Goal: Task Accomplishment & Management: Complete application form

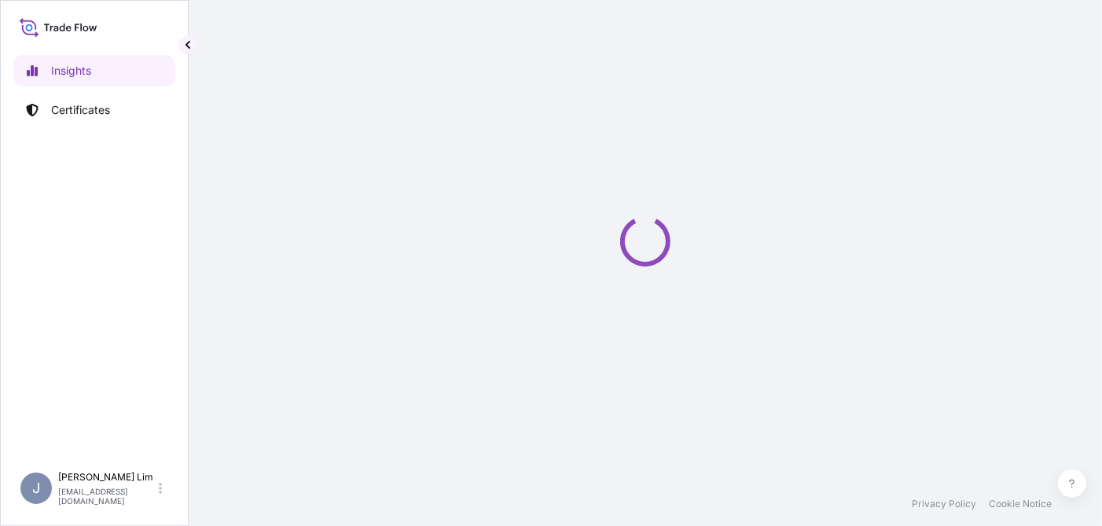
select select "2025"
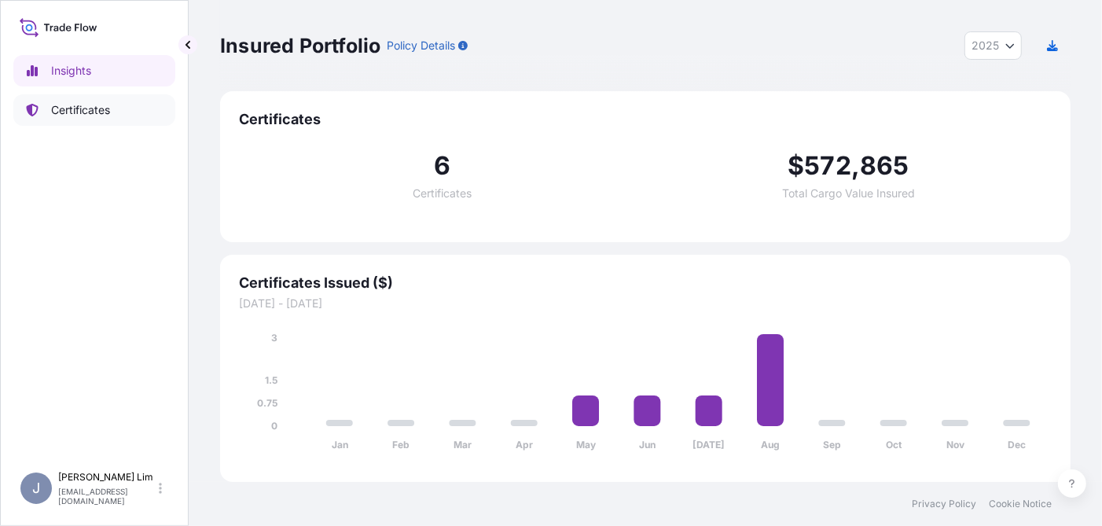
click at [101, 111] on p "Certificates" at bounding box center [80, 110] width 59 height 16
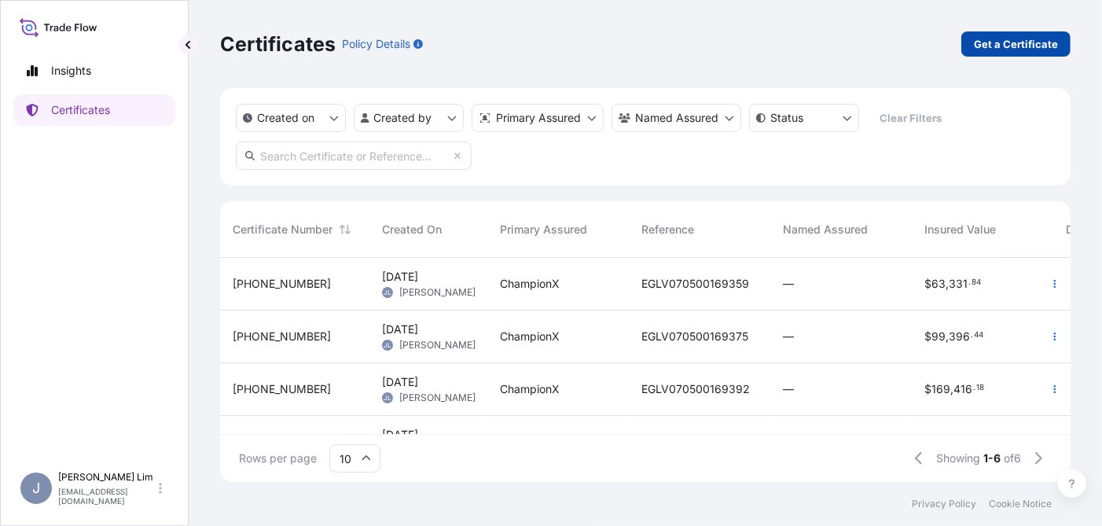
click at [988, 42] on p "Get a Certificate" at bounding box center [1016, 44] width 84 height 16
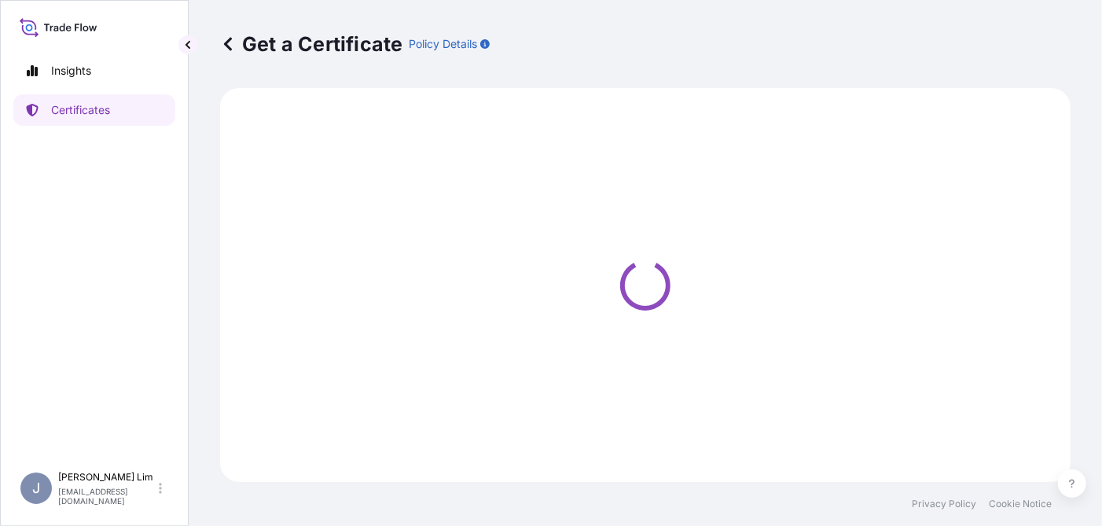
select select "Ocean Vessel"
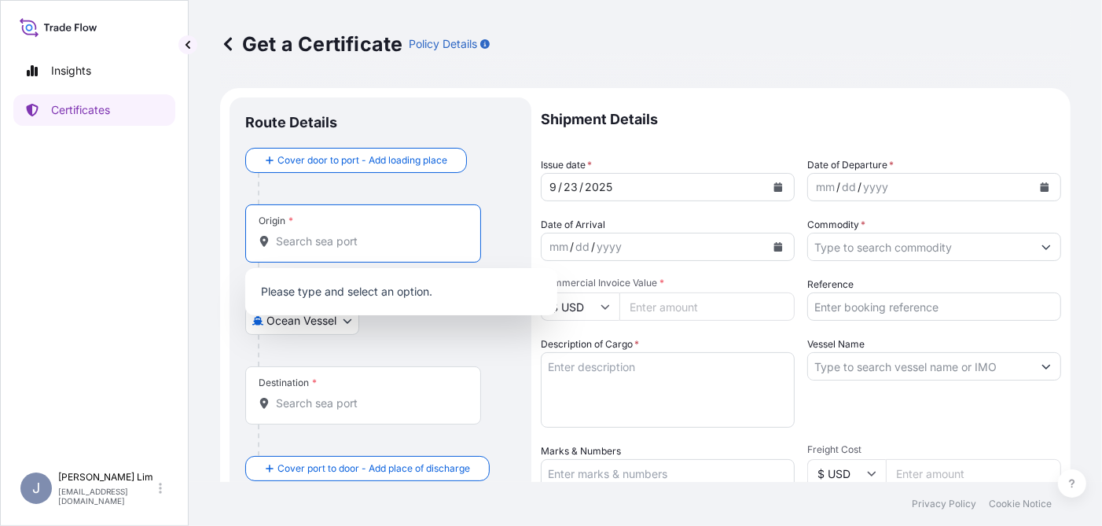
click at [292, 243] on input "Origin *" at bounding box center [369, 242] width 186 height 16
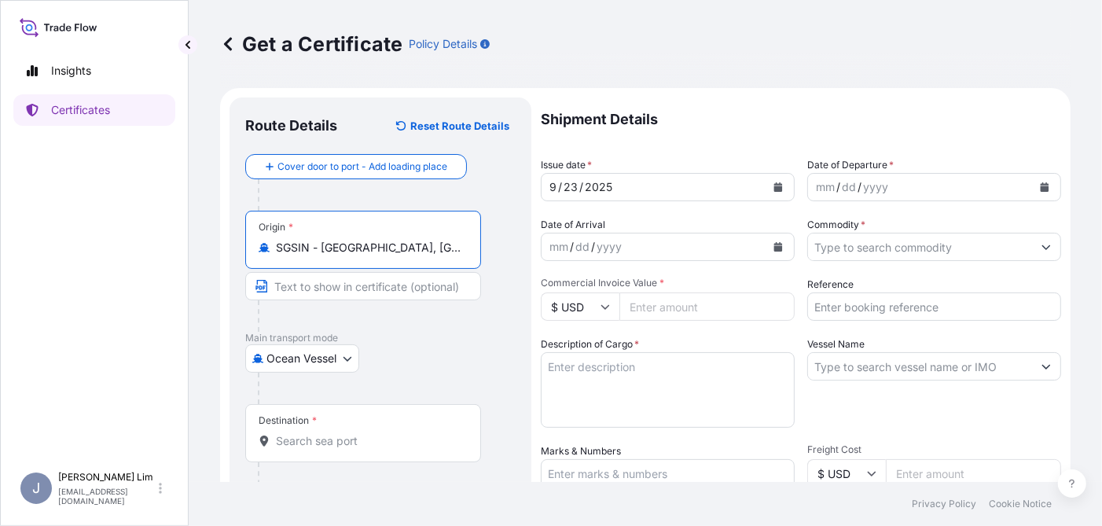
type input "SGSIN - [GEOGRAPHIC_DATA], [GEOGRAPHIC_DATA]"
click at [334, 350] on body "Insights Certificates J [PERSON_NAME] [PERSON_NAME][EMAIL_ADDRESS][PERSON_NAME]…" at bounding box center [551, 263] width 1102 height 526
click at [333, 435] on input "Destination *" at bounding box center [369, 441] width 186 height 16
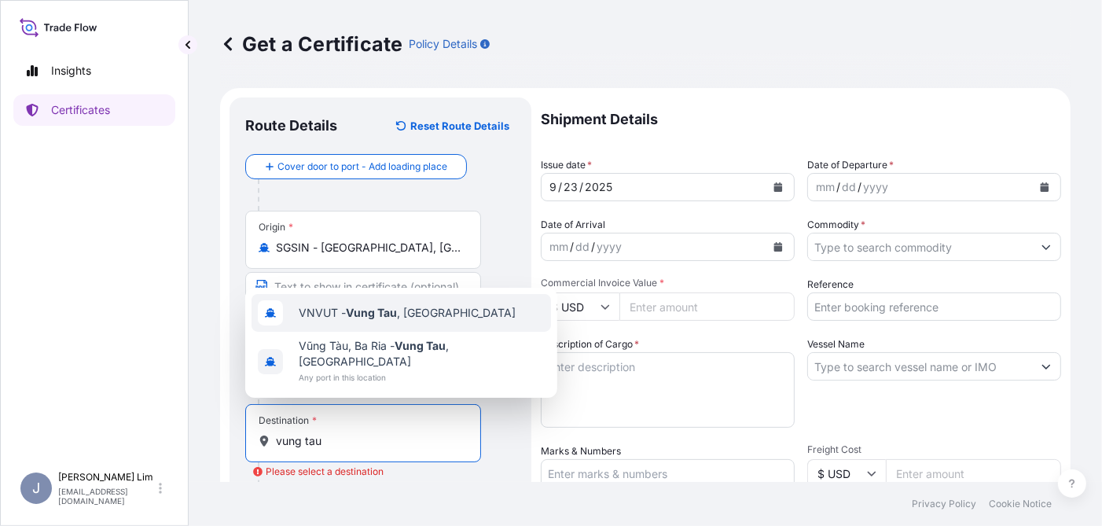
click at [425, 321] on span "VNVUT - [GEOGRAPHIC_DATA] , [GEOGRAPHIC_DATA]" at bounding box center [407, 313] width 217 height 16
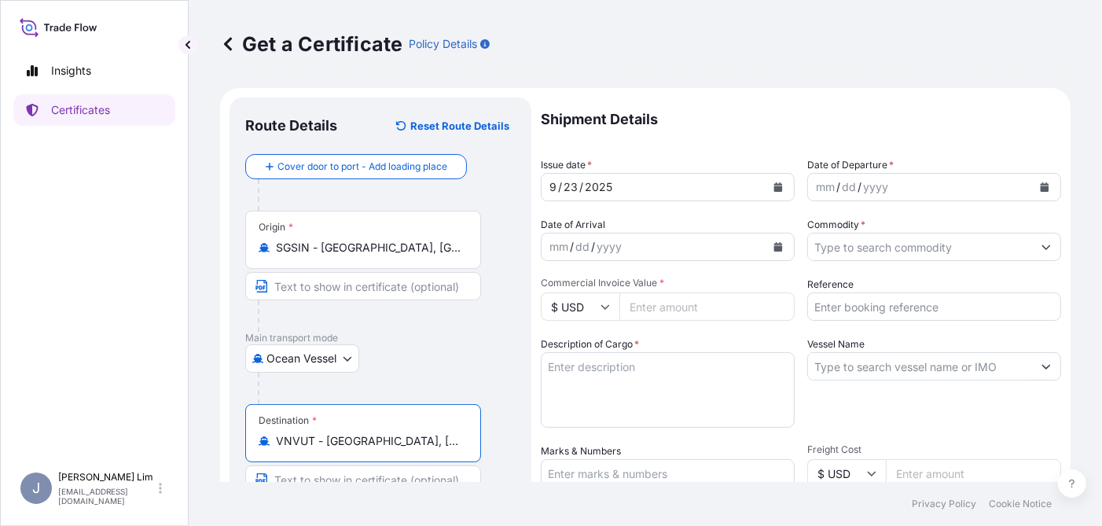
type input "VNVUT - [GEOGRAPHIC_DATA], [GEOGRAPHIC_DATA]"
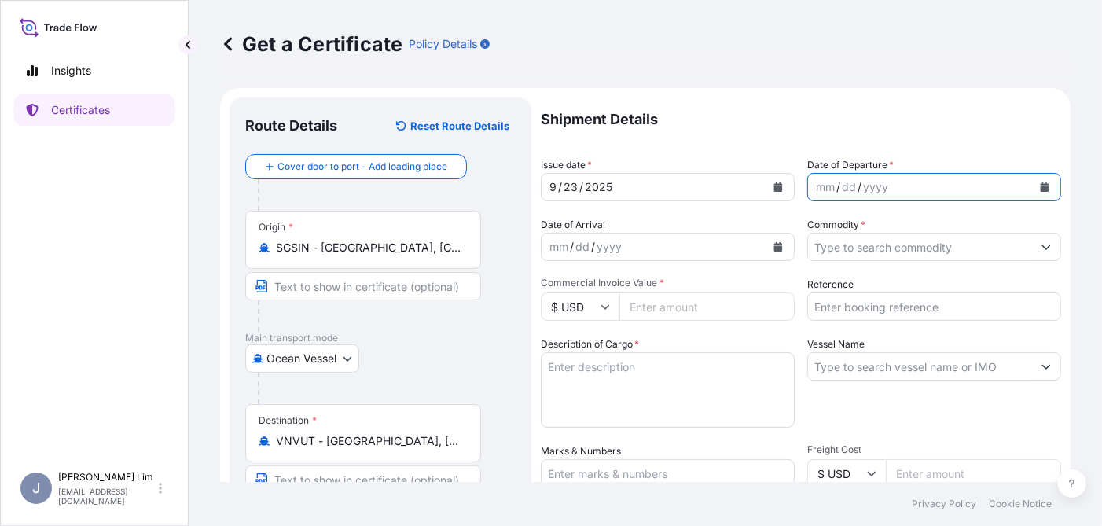
click at [1041, 189] on icon "Calendar" at bounding box center [1045, 186] width 9 height 9
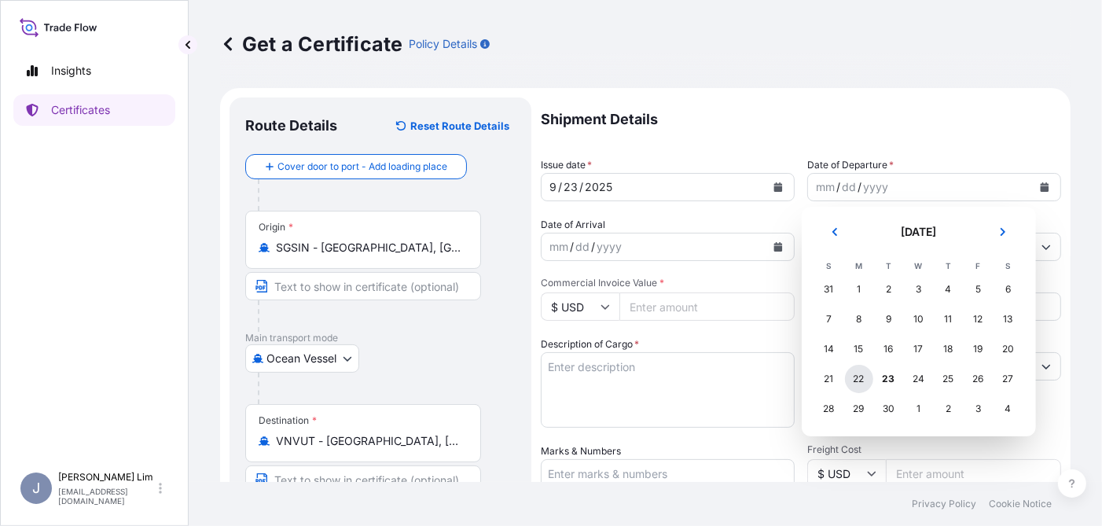
click at [853, 380] on div "22" at bounding box center [859, 379] width 28 height 28
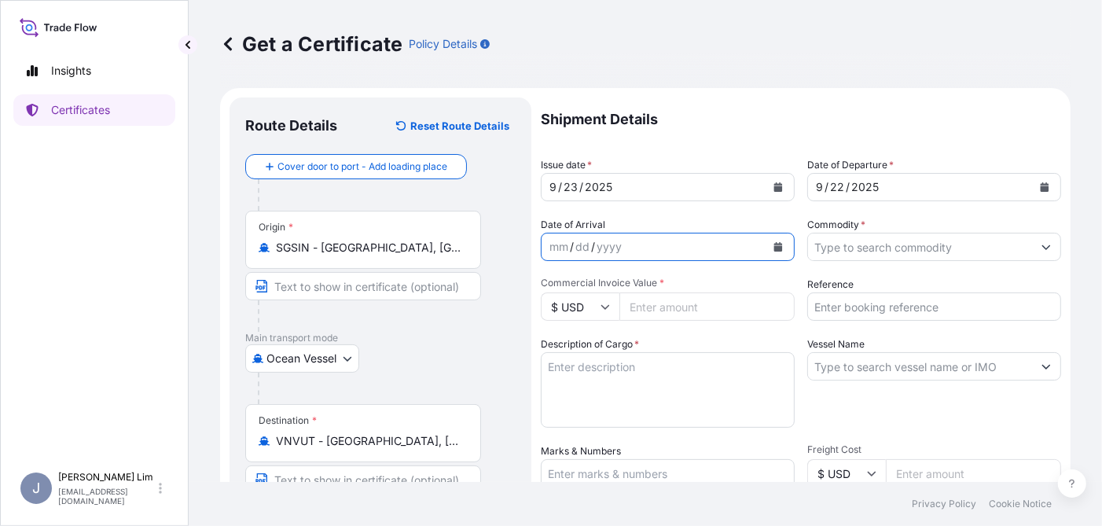
click at [774, 248] on icon "Calendar" at bounding box center [778, 246] width 9 height 9
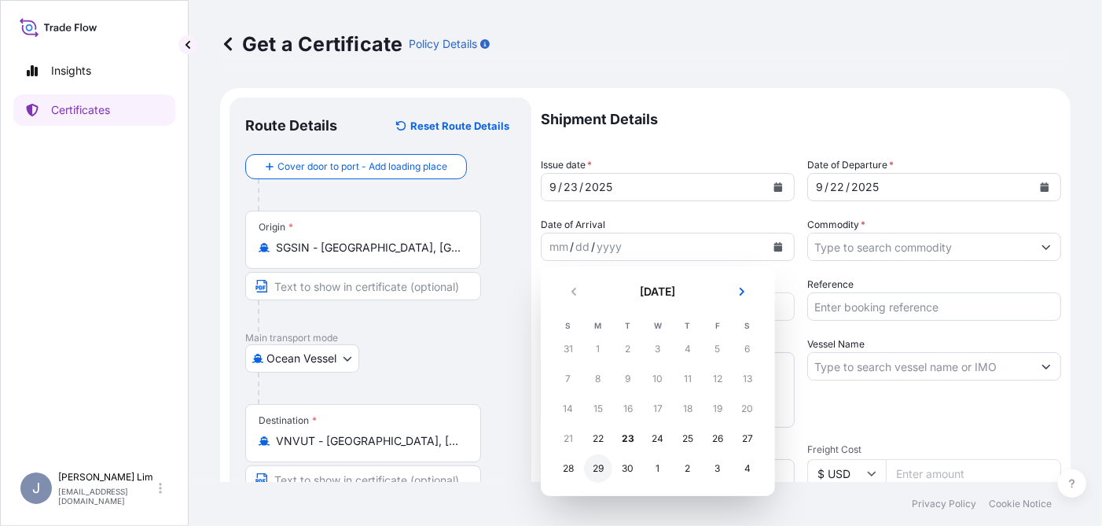
click at [595, 473] on div "29" at bounding box center [598, 468] width 28 height 28
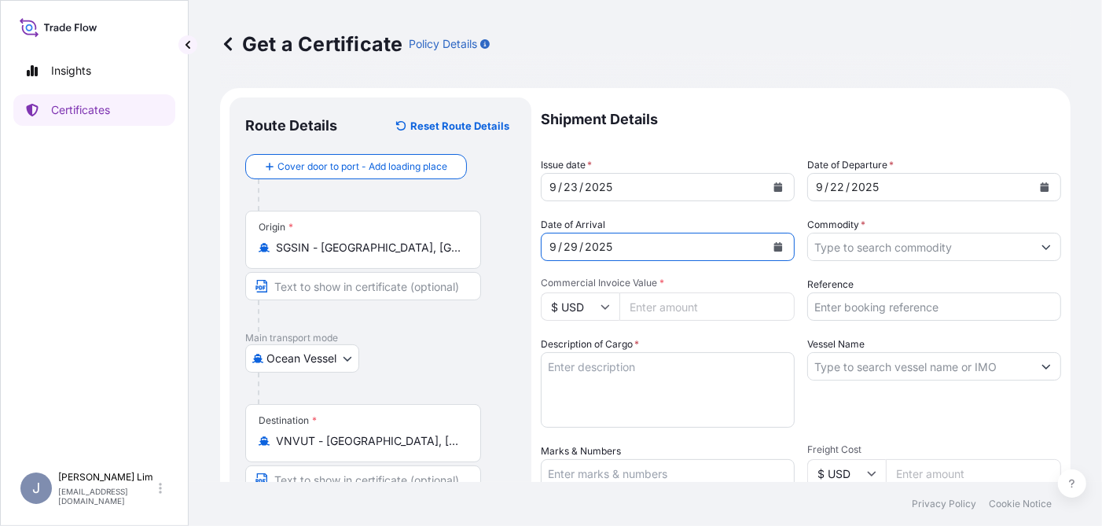
click at [880, 252] on input "Commodity *" at bounding box center [920, 247] width 224 height 28
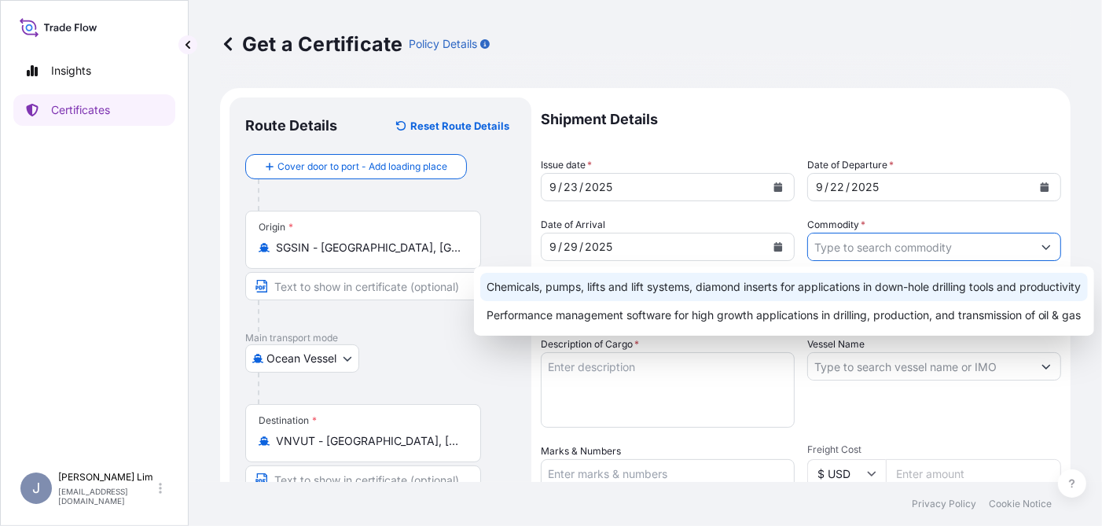
click at [825, 284] on div "Chemicals, pumps, lifts and lift systems, diamond inserts for applications in d…" at bounding box center [784, 287] width 608 height 28
type input "Chemicals, pumps, lifts and lift systems, diamond inserts for applications in d…"
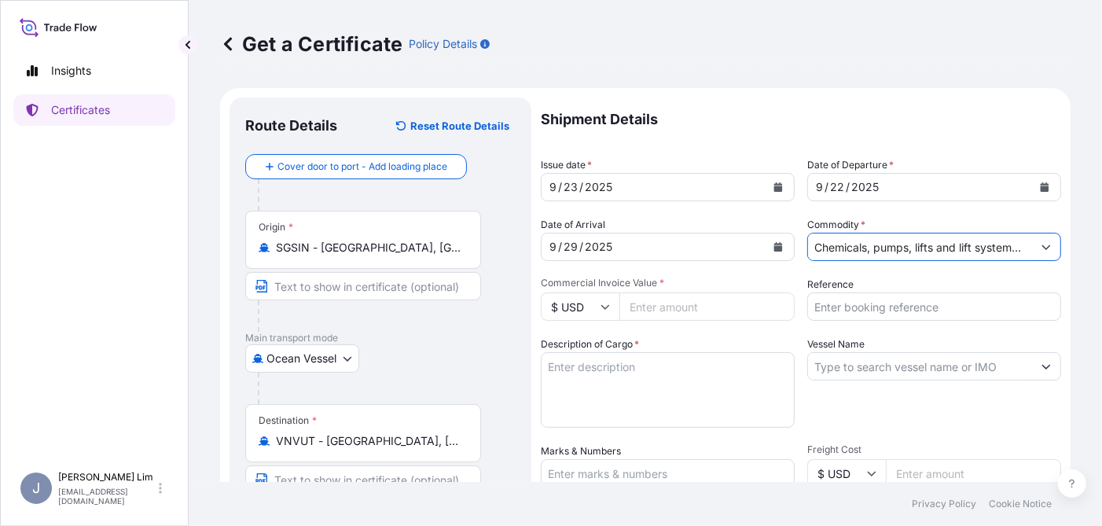
click at [690, 311] on input "Commercial Invoice Value *" at bounding box center [707, 306] width 175 height 28
click at [654, 304] on input "Commercial Invoice Value *" at bounding box center [707, 306] width 175 height 28
paste input "64.72"
type input "64.72"
drag, startPoint x: 679, startPoint y: 308, endPoint x: 524, endPoint y: 305, distance: 154.1
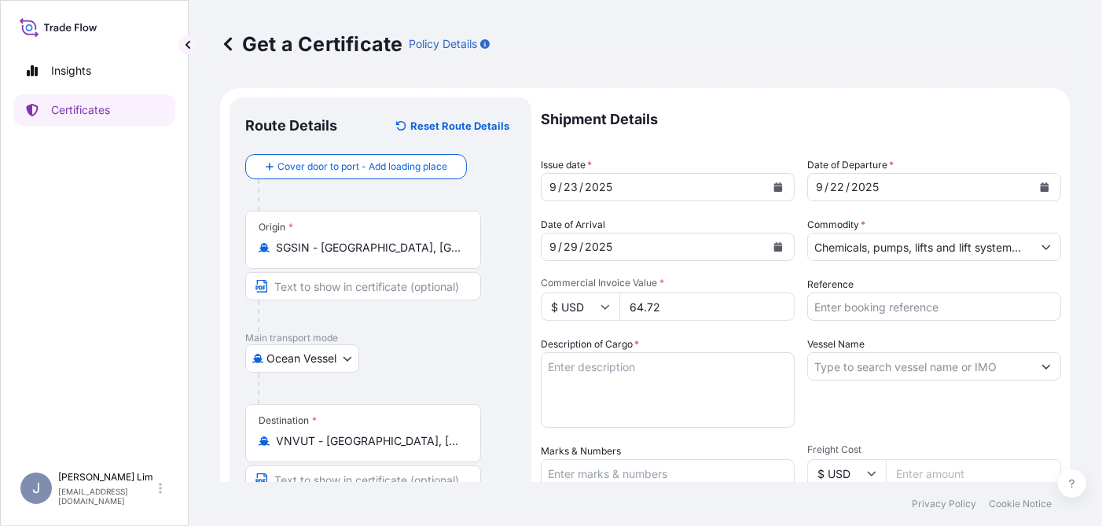
click at [524, 305] on form "Route Details Reset Route Details Cover door to port - Add loading place Place …" at bounding box center [645, 494] width 851 height 812
click at [647, 306] on input "Commercial Invoice Value *" at bounding box center [707, 306] width 175 height 28
type input "64719.16"
click at [730, 337] on div "Description of Cargo *" at bounding box center [668, 382] width 254 height 91
click at [885, 310] on input "Reference" at bounding box center [935, 306] width 254 height 28
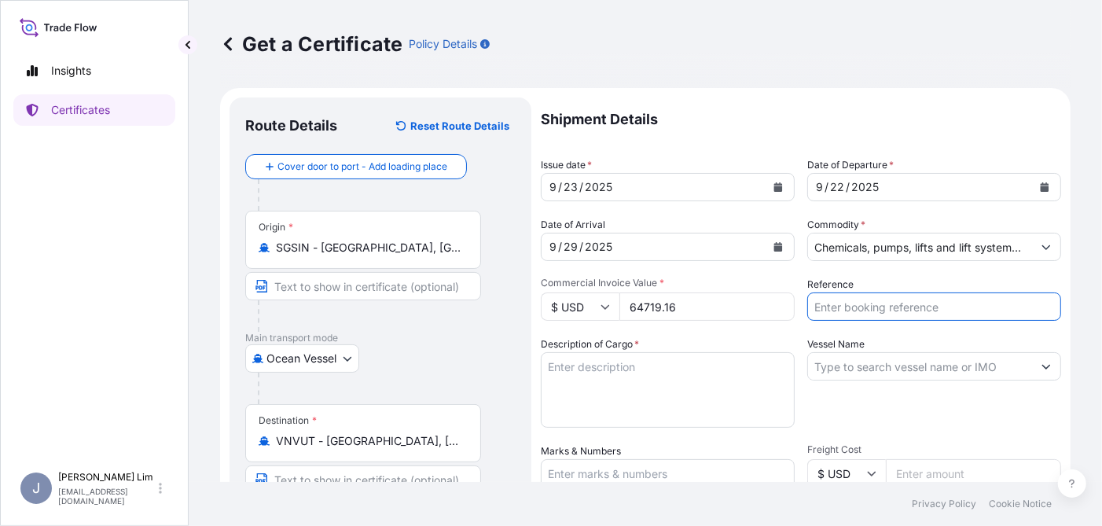
click at [828, 298] on input "Reference" at bounding box center [935, 306] width 254 height 28
paste input "BCC0249496"
type input "BCC0249496"
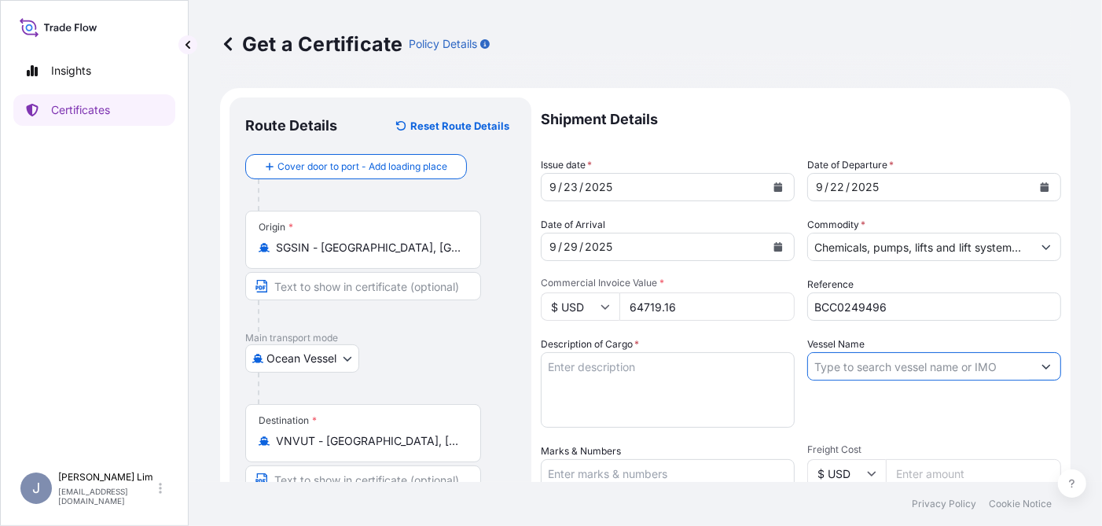
click at [835, 366] on input "Vessel Name" at bounding box center [920, 366] width 224 height 28
click at [858, 370] on input "Vessel Name" at bounding box center [920, 366] width 224 height 28
paste input "CMA CGM ALHAMBRA"
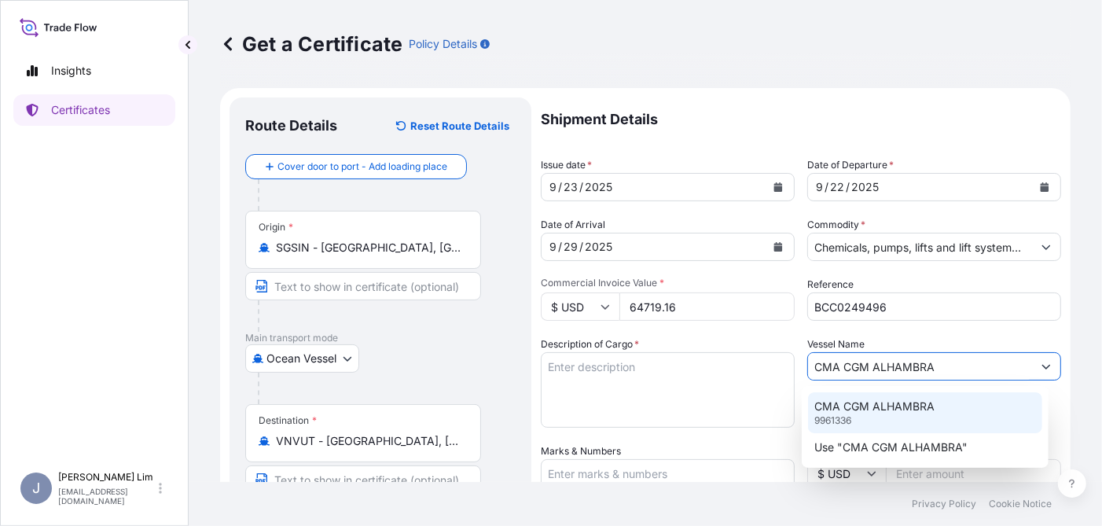
click at [911, 402] on p "CMA CGM ALHAMBRA" at bounding box center [875, 407] width 120 height 16
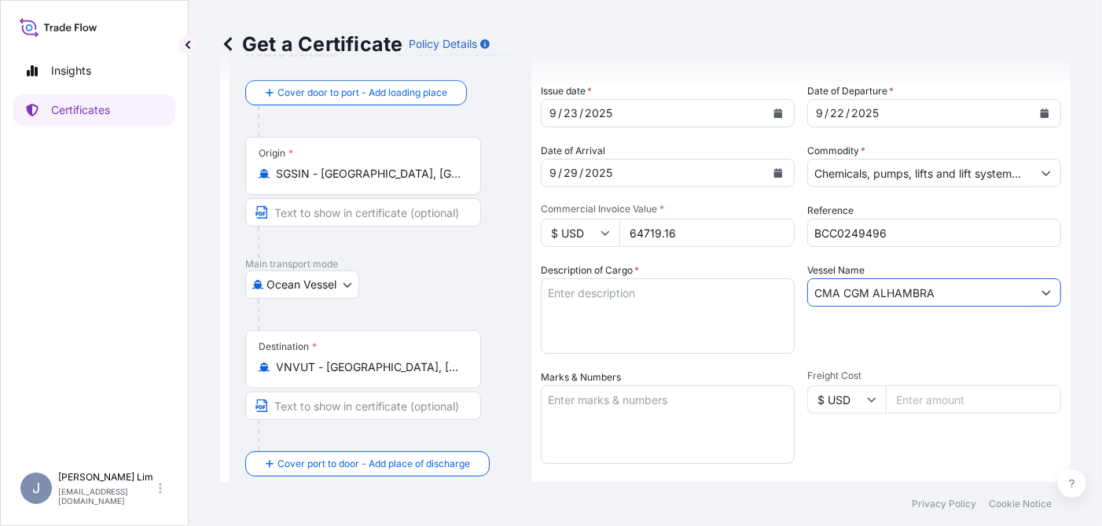
scroll to position [236, 0]
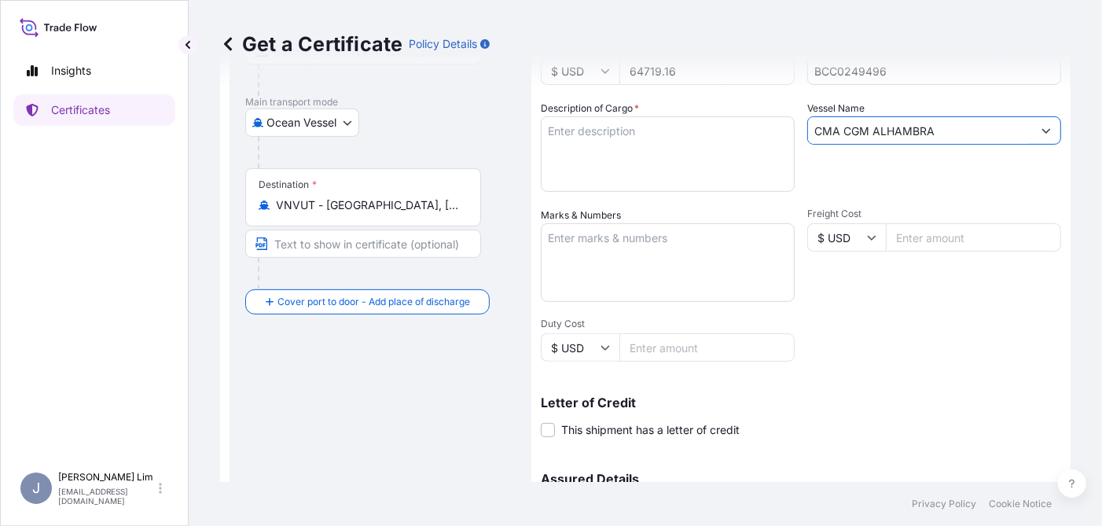
click at [937, 292] on div "Freight Cost $ USD" at bounding box center [935, 255] width 254 height 94
click at [976, 129] on input "CMA CGM ALHAMBRA" at bounding box center [920, 130] width 224 height 28
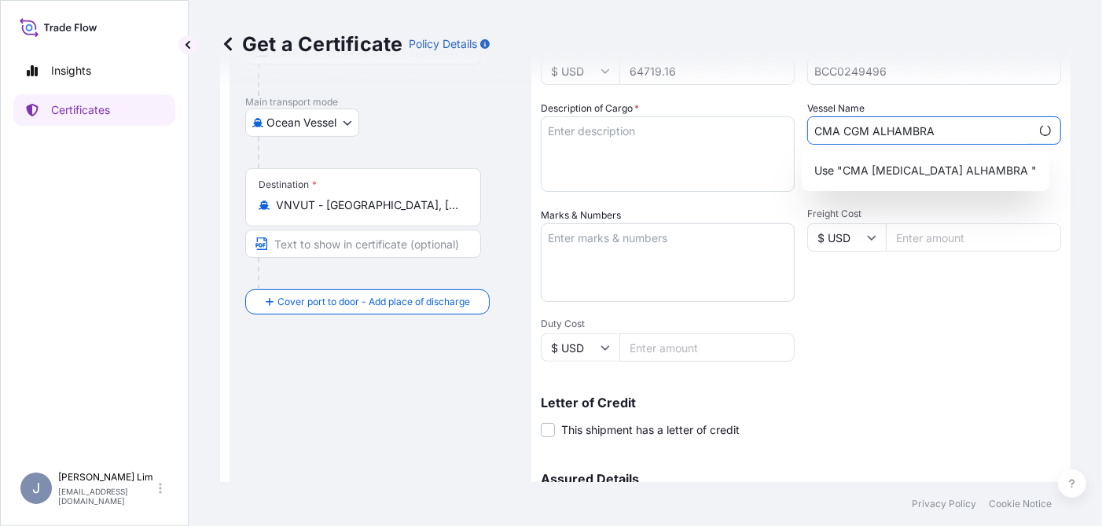
paste input "0YDA9N1NC"
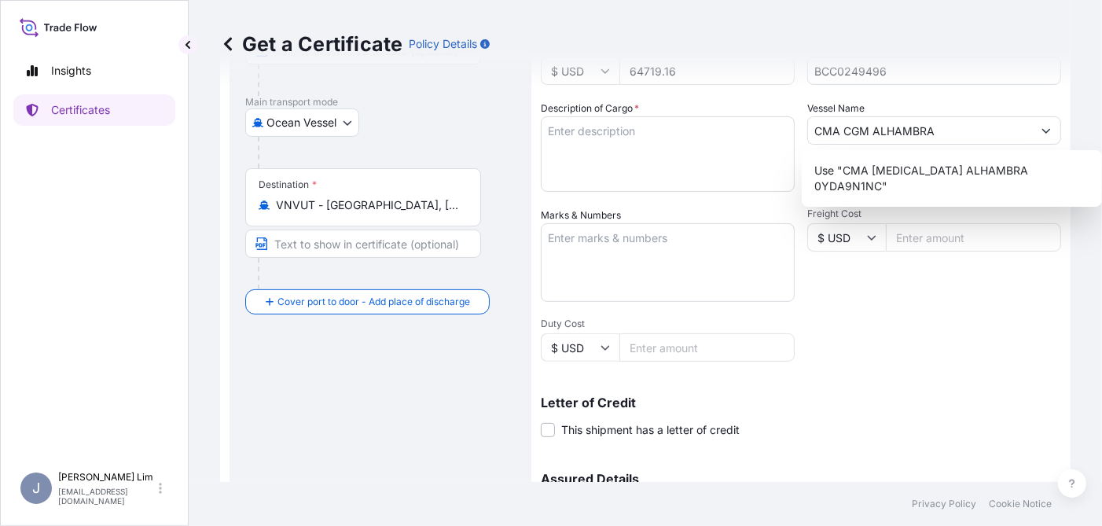
click at [1051, 184] on form "Route Details Reset Route Details Cover door to port - Add loading place Place …" at bounding box center [645, 258] width 851 height 812
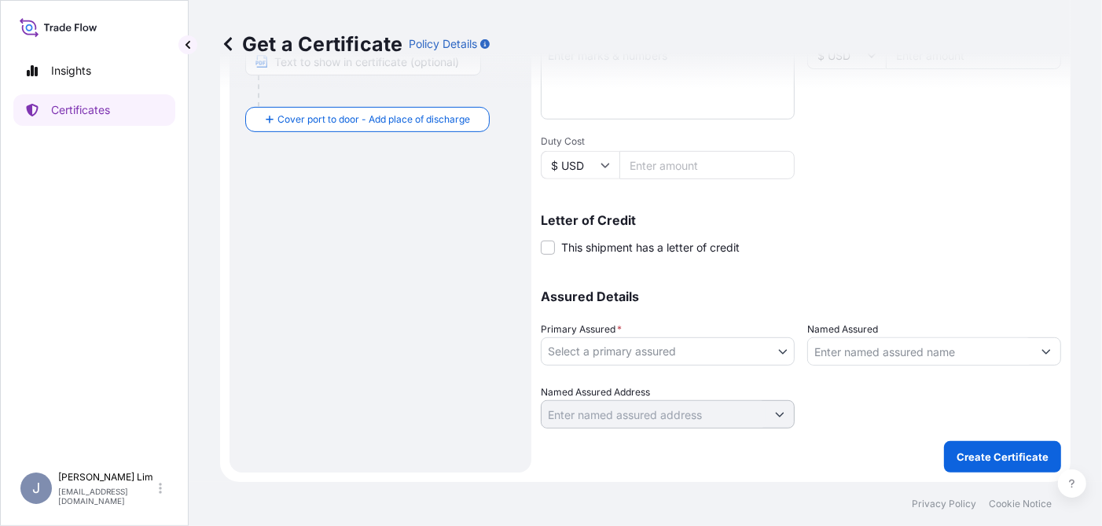
scroll to position [0, 0]
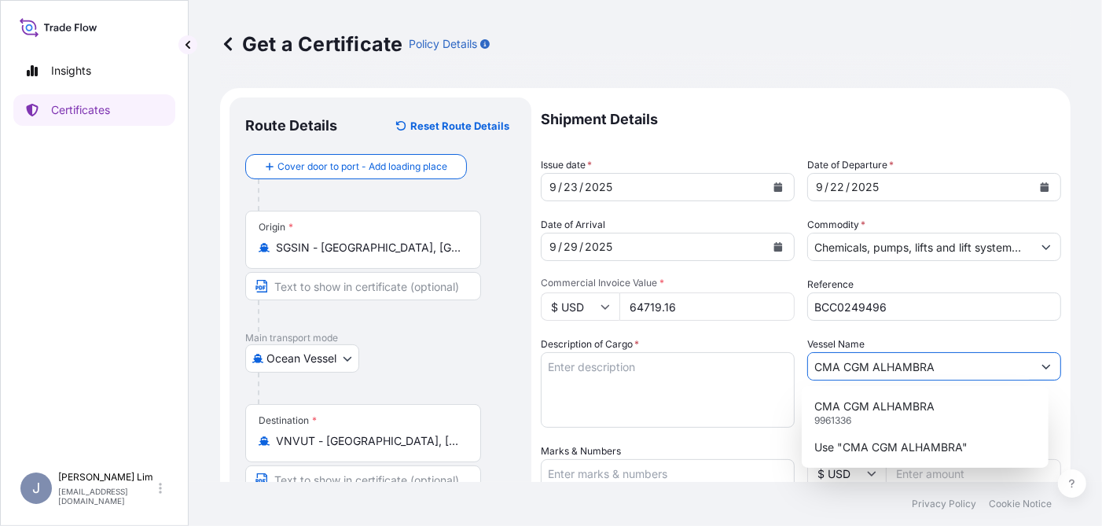
click at [1032, 368] on button "Show suggestions" at bounding box center [1046, 366] width 28 height 28
click at [961, 368] on input "CMA CGM ALHAMBRA" at bounding box center [920, 366] width 224 height 28
click at [955, 363] on input "CMA CGM ALHAMBRA" at bounding box center [920, 366] width 224 height 28
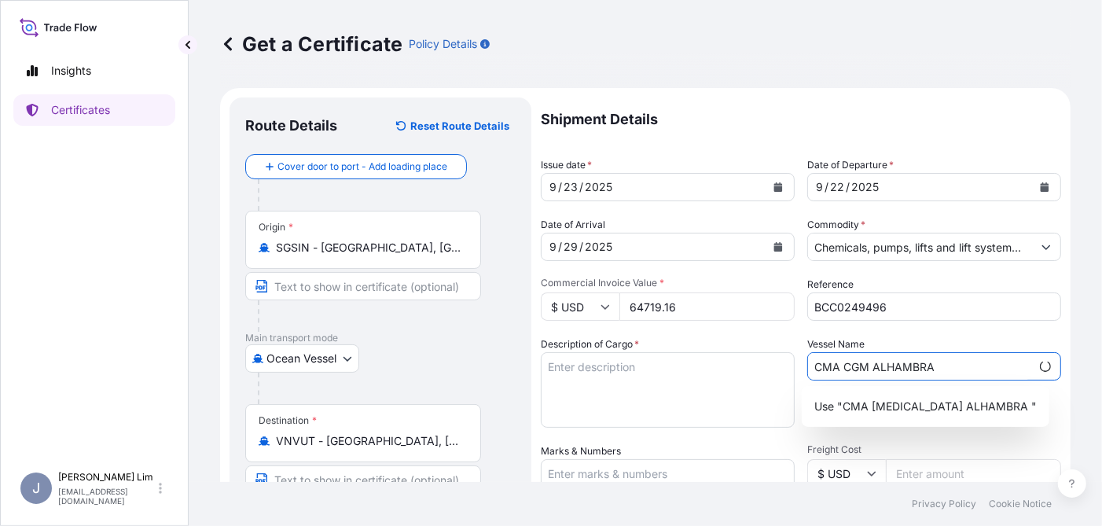
paste input "0YDA9N1NC"
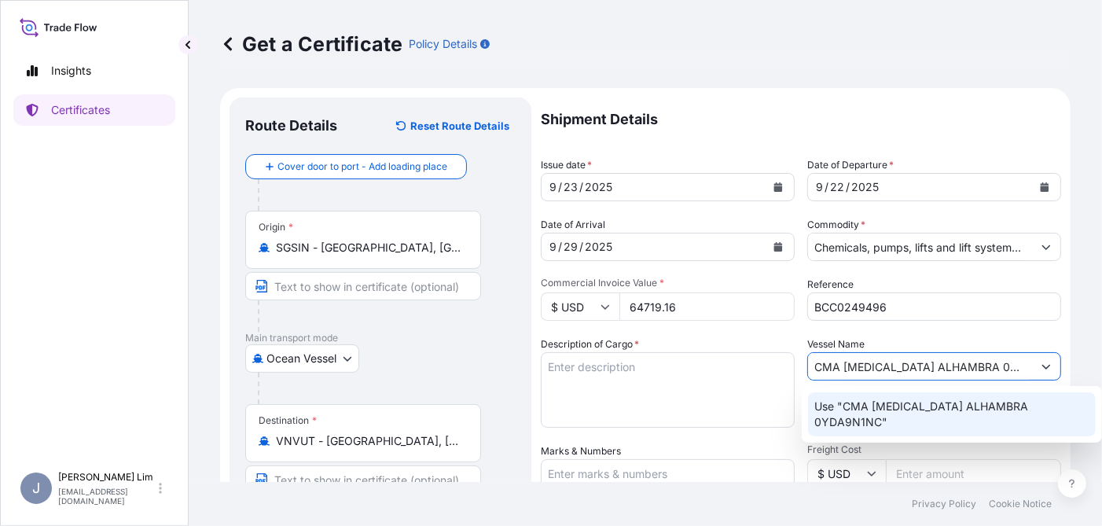
click at [919, 410] on p "Use "CMA [MEDICAL_DATA] ALHAMBRA 0YDA9N1NC"" at bounding box center [952, 414] width 275 height 31
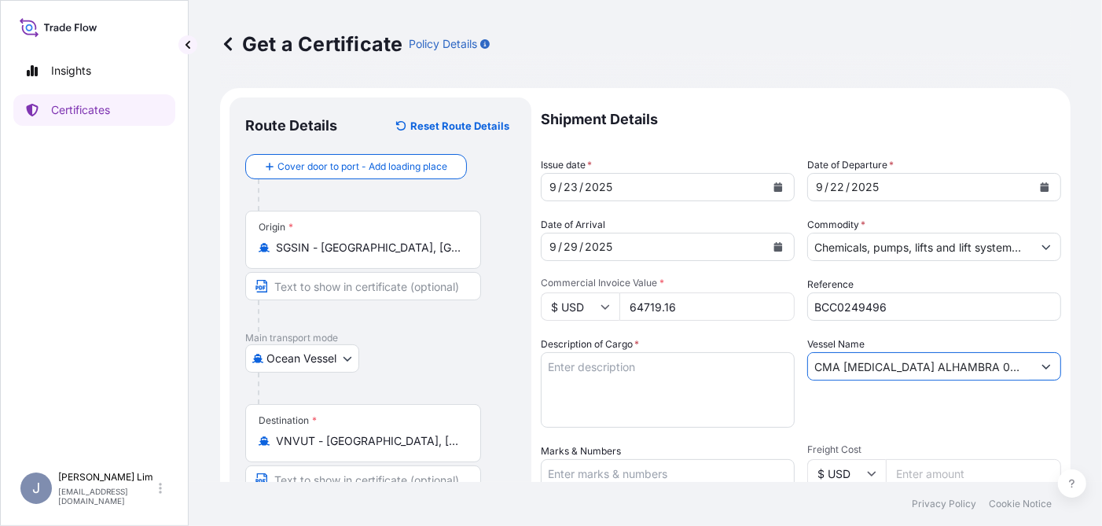
type input "CMA [MEDICAL_DATA] ALHAMBRA 0YDA9N1NC"
click at [919, 410] on div "Vessel Name CMA [MEDICAL_DATA] ALHAMBRA 0YDA9N1NC" at bounding box center [935, 382] width 254 height 91
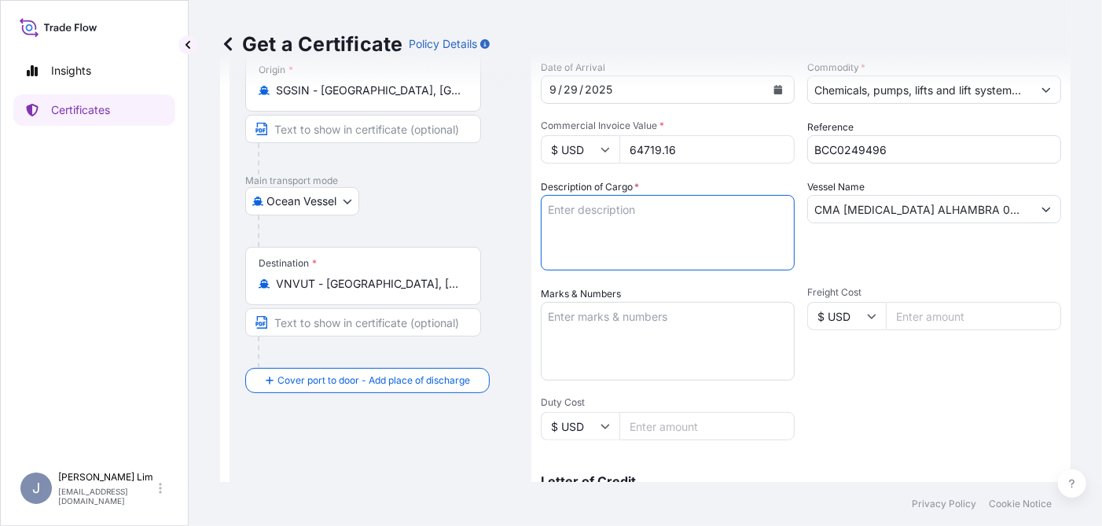
click at [654, 213] on textarea "Description of Cargo *" at bounding box center [668, 232] width 254 height 75
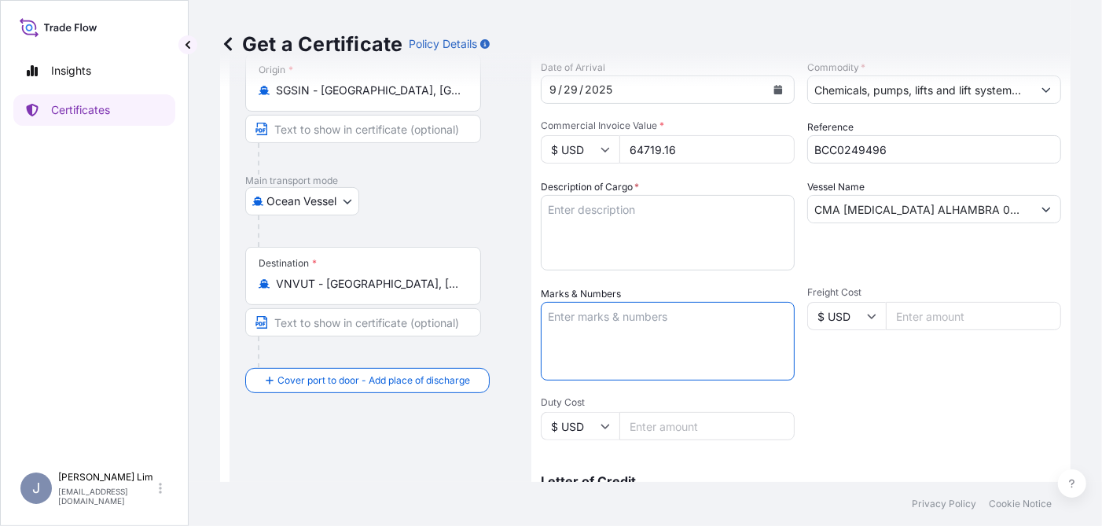
paste textarea "SEAL L9147208 PVCHEM-CS COMPANY (9 EA - 9114.300 KGS) LIMITED"
drag, startPoint x: 649, startPoint y: 315, endPoint x: 512, endPoint y: 317, distance: 136.8
click at [512, 317] on form "Route Details Reset Route Details Cover door to port - Add loading place Place …" at bounding box center [645, 337] width 851 height 812
click at [548, 331] on textarea "PVCHEM-CS COMPANY (9 EA - 9114.300 KGS) LIMITED" at bounding box center [668, 341] width 254 height 79
drag, startPoint x: 682, startPoint y: 314, endPoint x: 730, endPoint y: 329, distance: 50.2
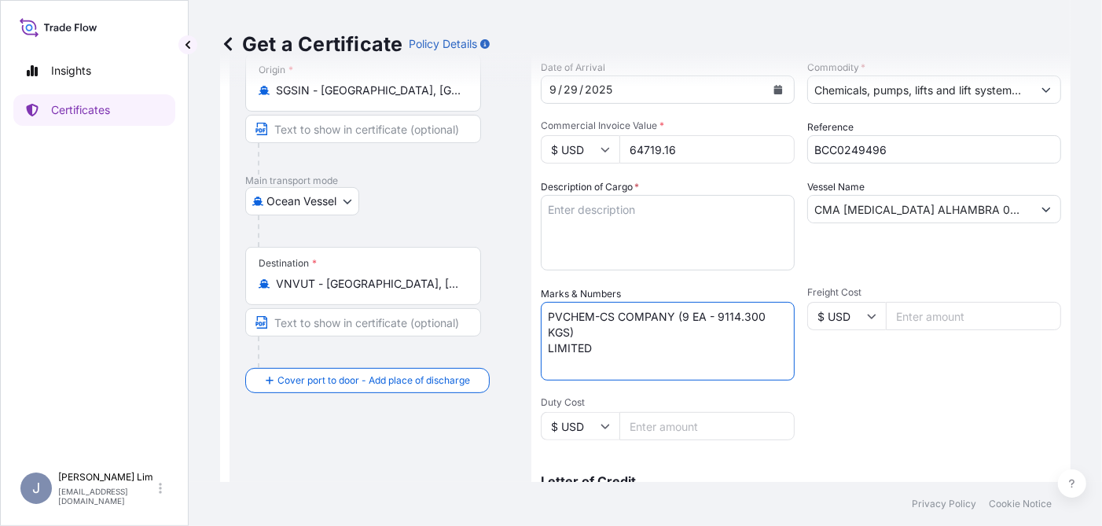
click at [730, 329] on textarea "PVCHEM-CS COMPANY (9 EA - 9114.300 KGS) LIMITED" at bounding box center [668, 341] width 254 height 79
click at [548, 334] on textarea "PVCHEM-CS COMPANY LIMITED" at bounding box center [668, 341] width 254 height 79
click at [754, 341] on textarea "PVCHEM-CS COMPANY LIMITED" at bounding box center [668, 341] width 254 height 79
type textarea "PVCHEM-CS COMPANY LIMITED"
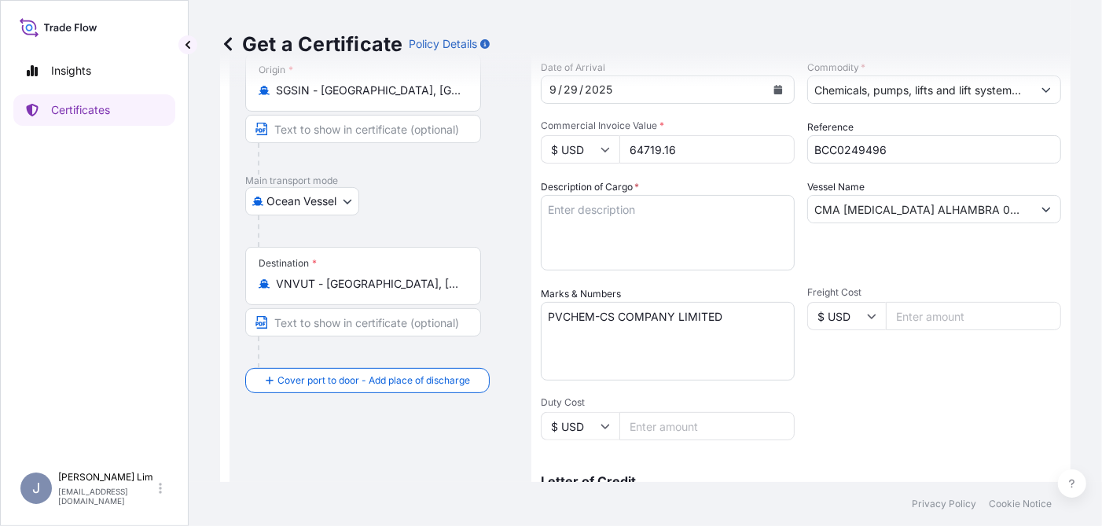
click at [904, 385] on div "Shipment Details Issue date * [DATE] Date of Departure * [DATE] Date of Arrival…" at bounding box center [801, 314] width 521 height 749
click at [597, 215] on textarea "Description of Cargo *" at bounding box center [668, 232] width 254 height 75
click at [630, 213] on textarea "Description of Cargo *" at bounding box center [668, 232] width 254 height 75
paste textarea "(9 EA - 9114.300 KGS) LIMITED IBC CONTAINER PLASTIC 1000 L 1 EA / 950 KG CHP802…"
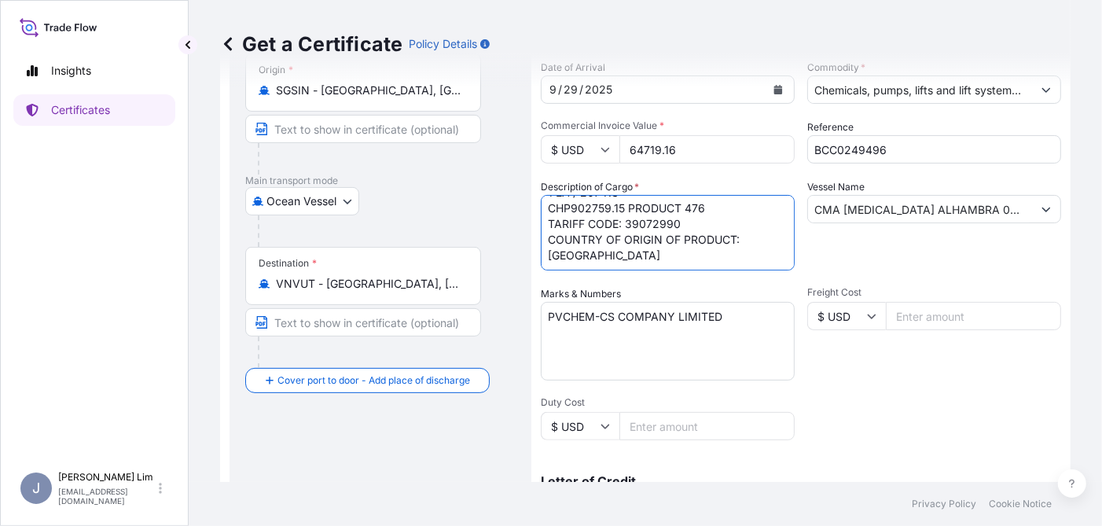
scroll to position [0, 0]
click at [675, 209] on textarea "(9 EA - 9114.300 KGS) LIMITED IBC CONTAINER PLASTIC 1000 L 1 EA / 950 KG CHP802…" at bounding box center [668, 232] width 254 height 75
click at [593, 224] on textarea "(9 EA - 9114.300 KGS) LIMITED IBC CONTAINER PLASTIC 1000 L 1 EA / 950 KG CHP802…" at bounding box center [668, 232] width 254 height 75
paste textarea "BATCH: SJ5H0215A0 DANGEROUS GOODS INFORMATION: UN1993, FLAMMABLE LIQUID, N.O.S.…"
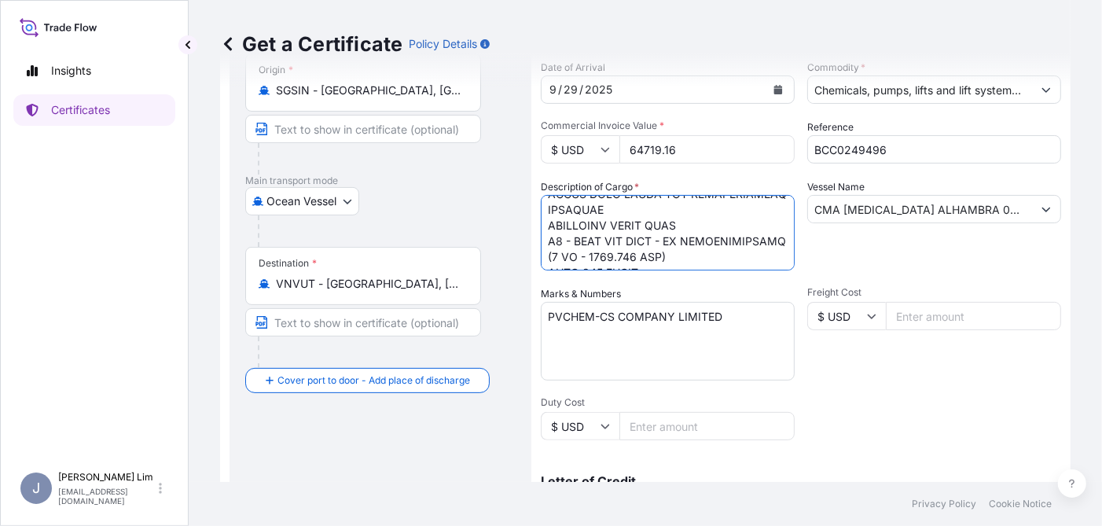
scroll to position [315, 0]
click at [660, 206] on textarea "Description of Cargo *" at bounding box center [668, 232] width 254 height 75
click at [652, 225] on textarea "Description of Cargo *" at bounding box center [668, 232] width 254 height 75
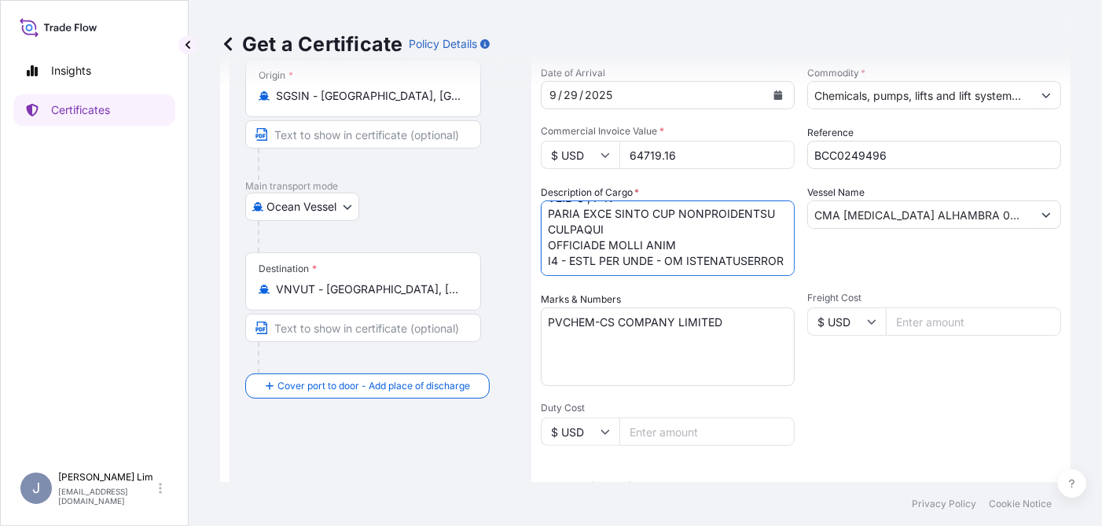
scroll to position [157, 0]
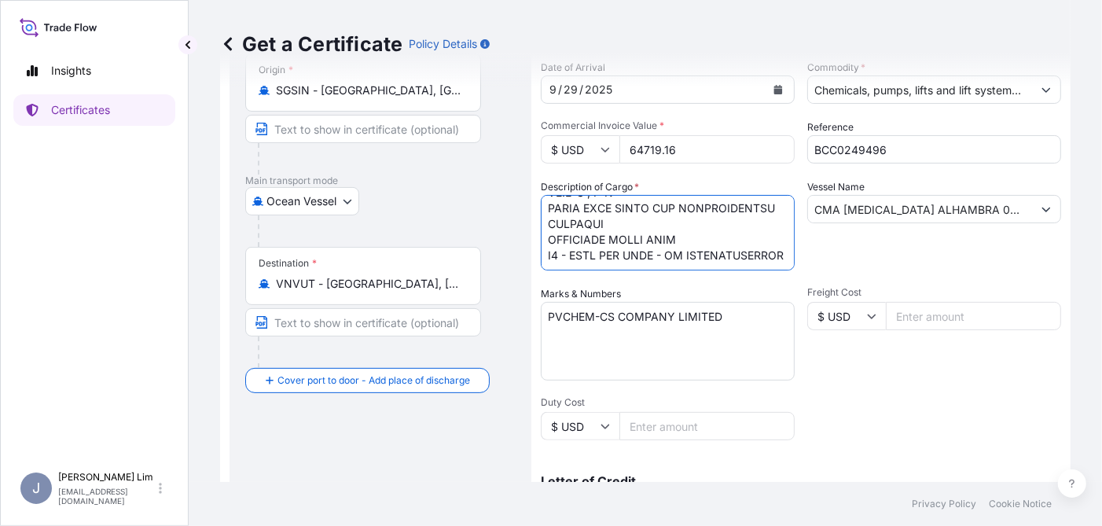
click at [670, 256] on textarea "Description of Cargo *" at bounding box center [668, 232] width 254 height 75
paste textarea "PSN: FLAMMABLE LIQUID, N.O.S. UN Number: 1993 - IMDG Class: 3 - PG: III - Flash…"
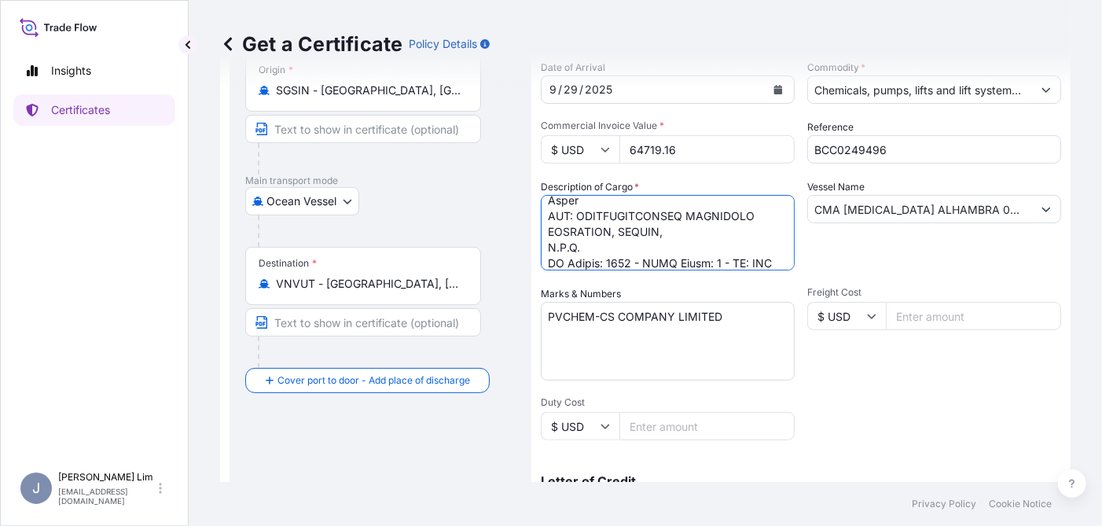
scroll to position [1016, 0]
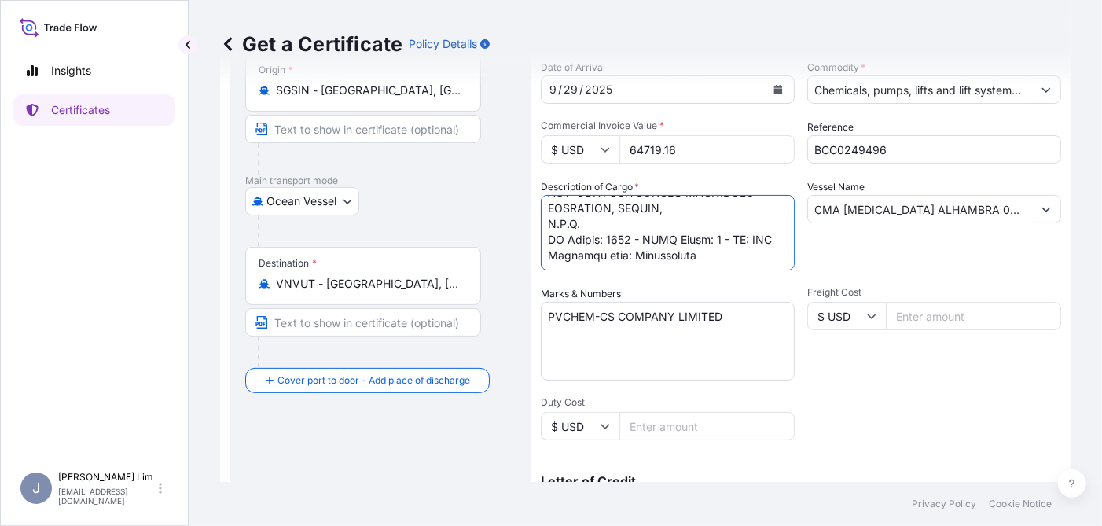
click at [582, 232] on textarea "Description of Cargo *" at bounding box center [668, 232] width 254 height 75
click at [549, 248] on textarea "Description of Cargo *" at bounding box center [668, 232] width 254 height 75
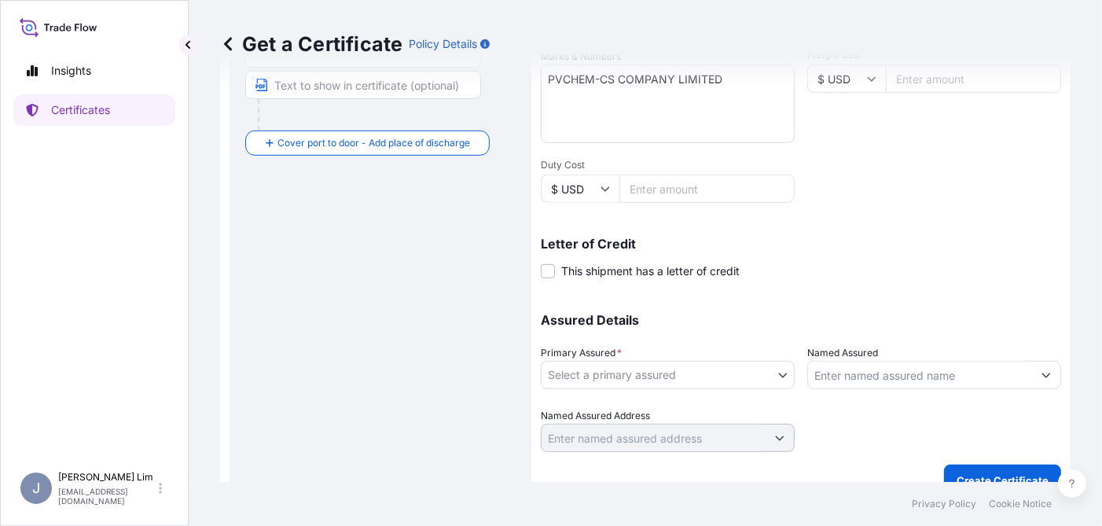
scroll to position [418, 0]
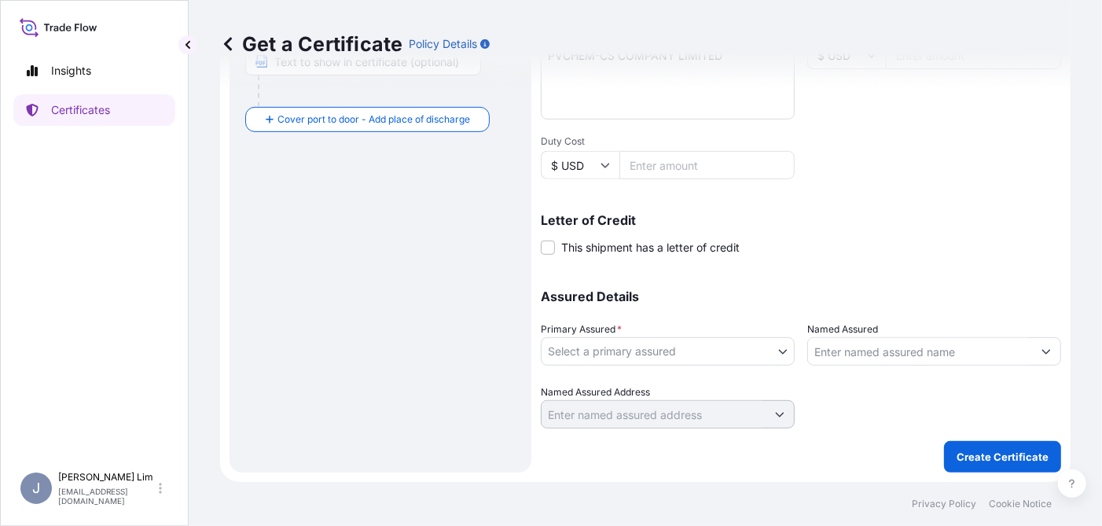
type textarea "(2 LO - 1799.098 IPS) DOL SITAMETCO ADIPISC 9490 E 2 SE / 111 DO EIU526519.29T …"
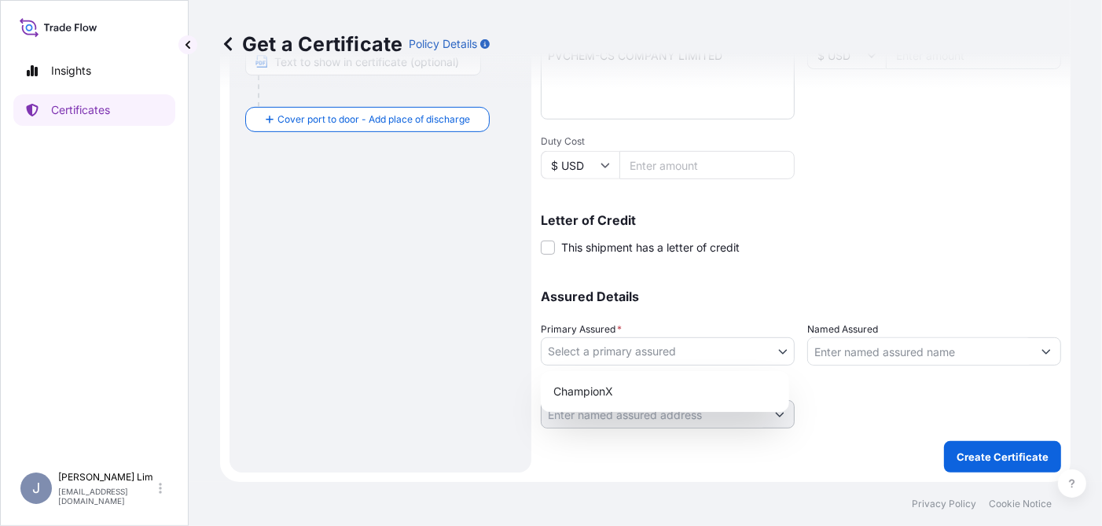
click at [637, 346] on body "Insights Certificates [PERSON_NAME] [PERSON_NAME][EMAIL_ADDRESS][PERSON_NAME][D…" at bounding box center [551, 263] width 1102 height 526
click at [621, 392] on div "ChampionX" at bounding box center [665, 391] width 236 height 28
select select "31476"
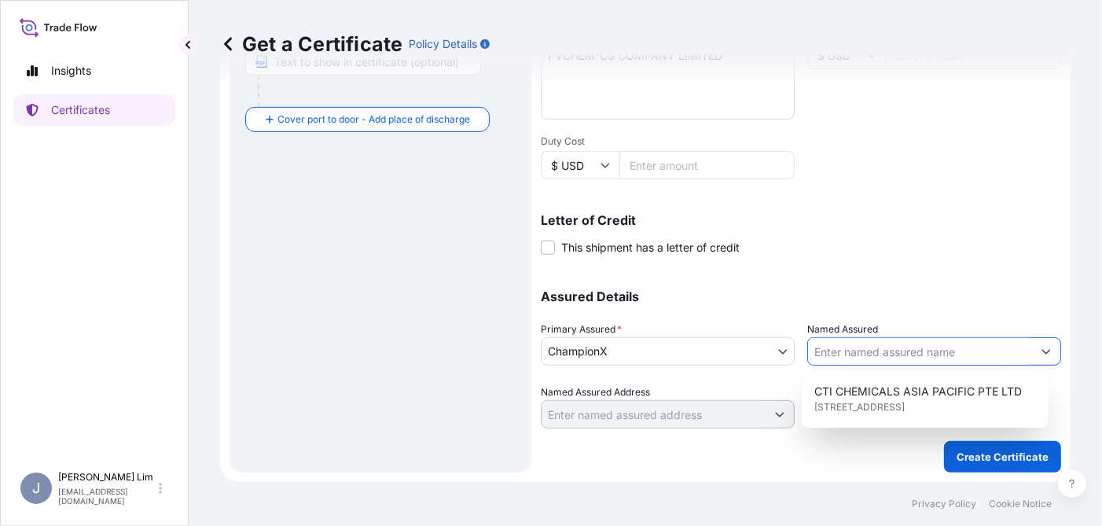
click at [866, 346] on input "Named Assured" at bounding box center [920, 351] width 224 height 28
click at [900, 289] on div "Assured Details Primary Assured * ChampionX ChampionX Named Assured Named Assur…" at bounding box center [801, 349] width 521 height 157
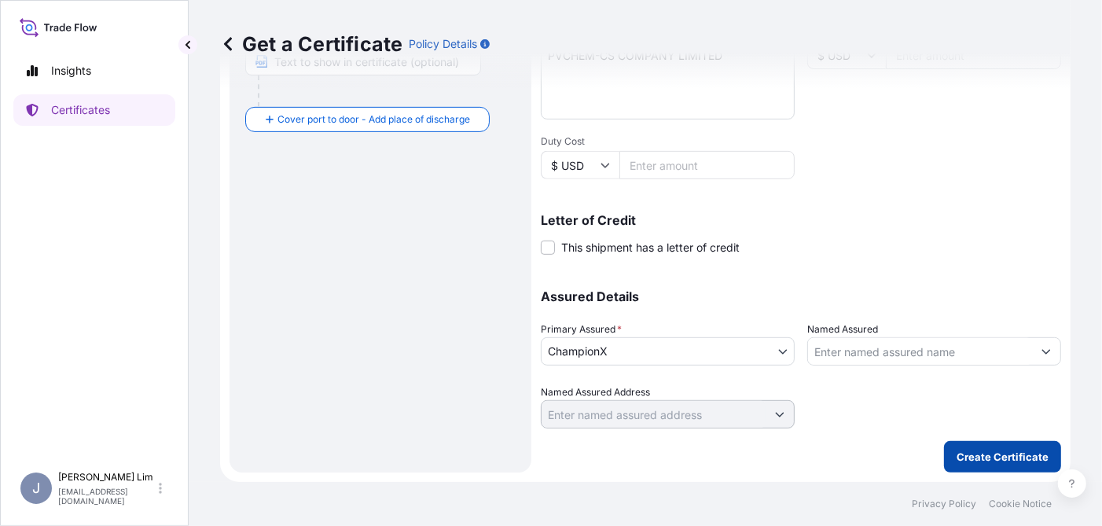
click at [988, 451] on p "Create Certificate" at bounding box center [1003, 457] width 92 height 16
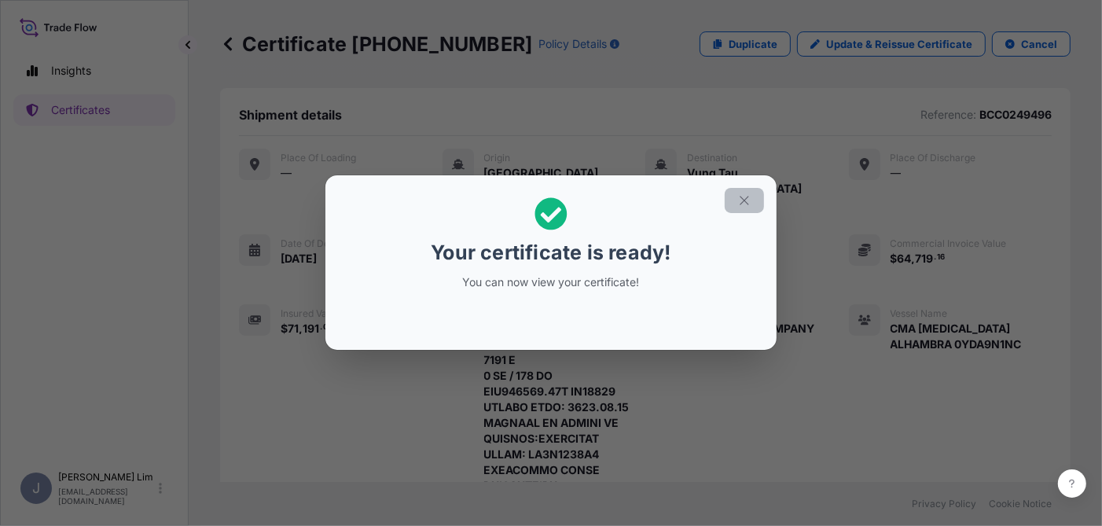
click at [759, 197] on button "button" at bounding box center [744, 200] width 39 height 25
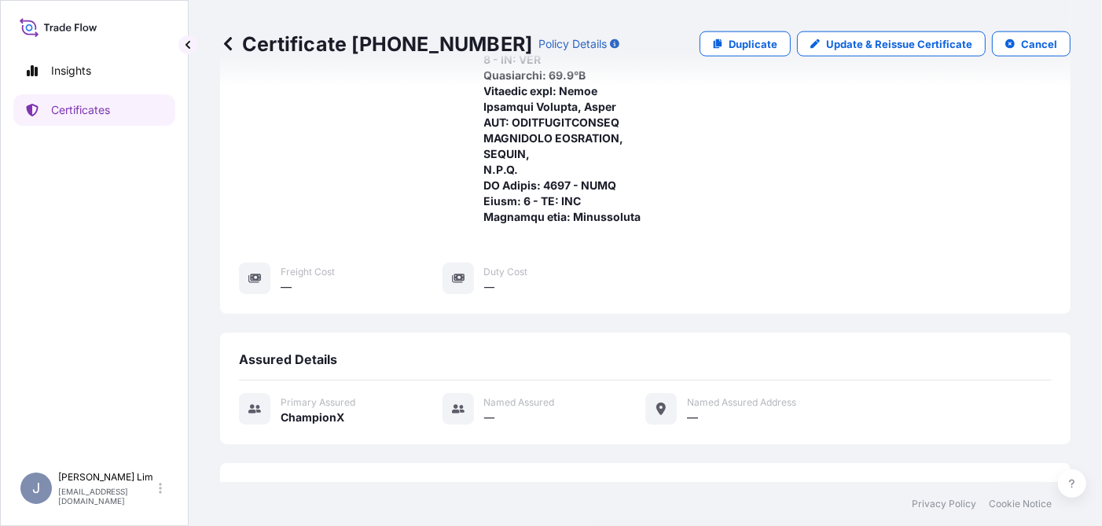
scroll to position [1684, 0]
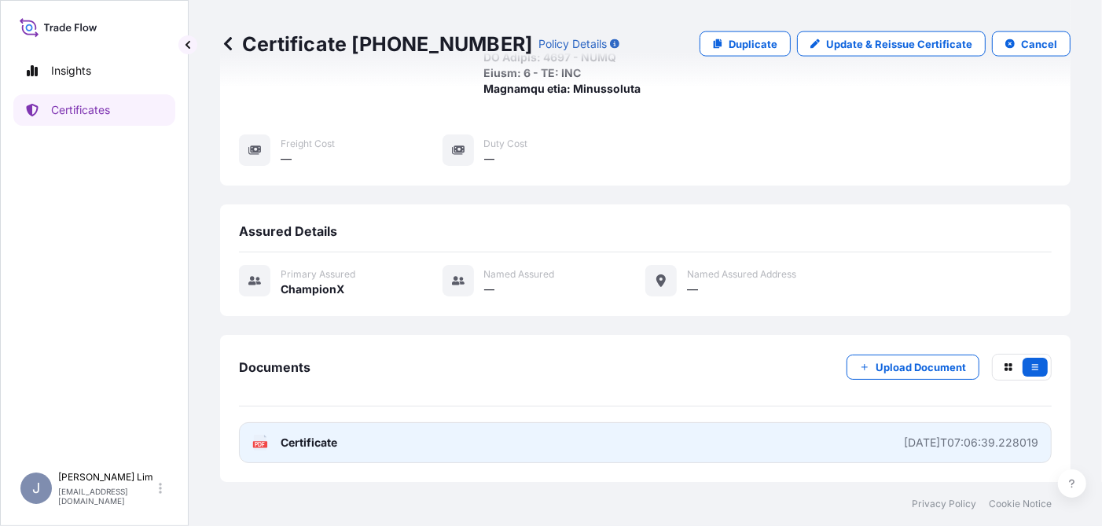
click at [319, 438] on span "Certificate" at bounding box center [309, 443] width 57 height 16
